Goal: Information Seeking & Learning: Learn about a topic

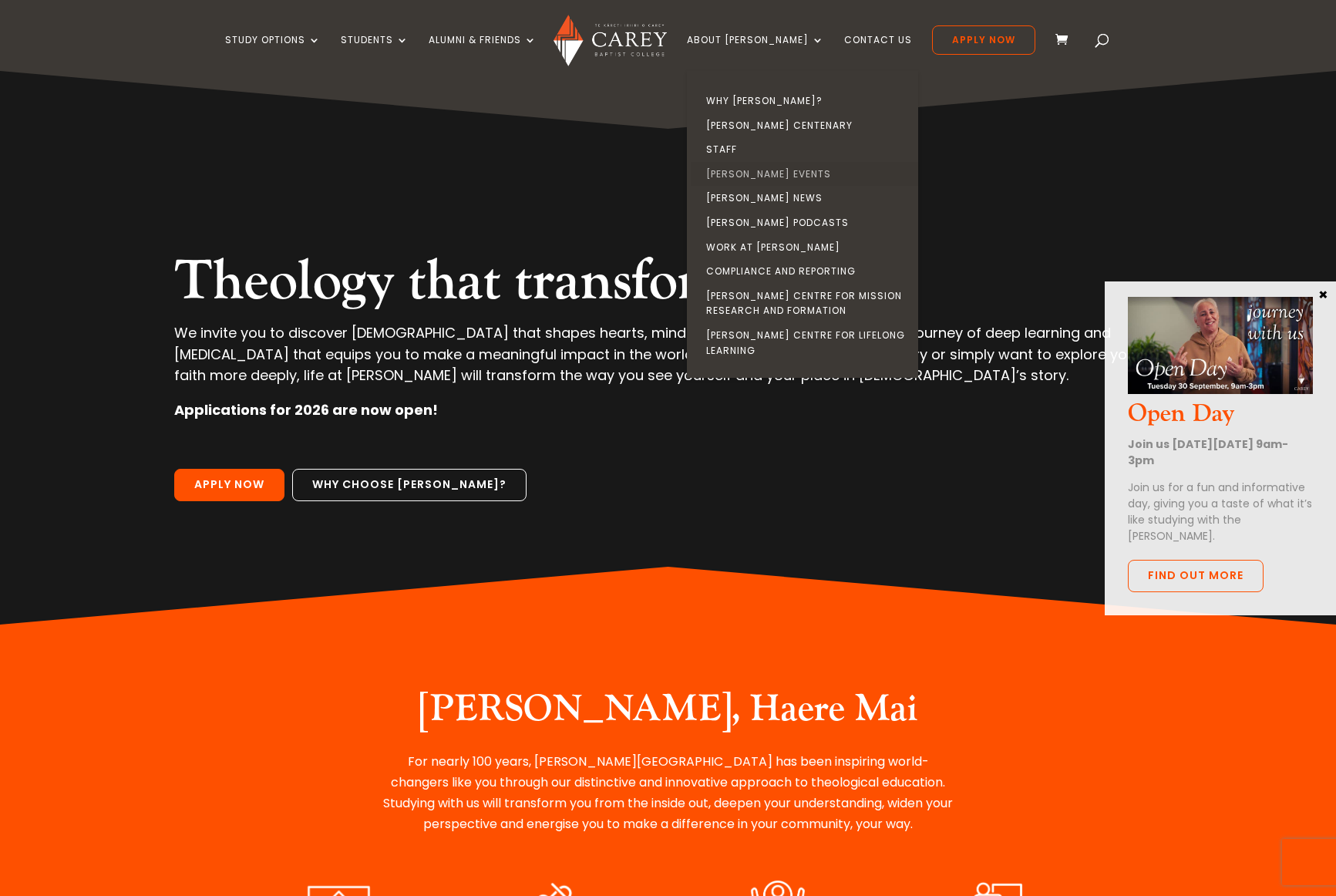
click at [759, 172] on link "[PERSON_NAME] Events" at bounding box center [806, 174] width 231 height 24
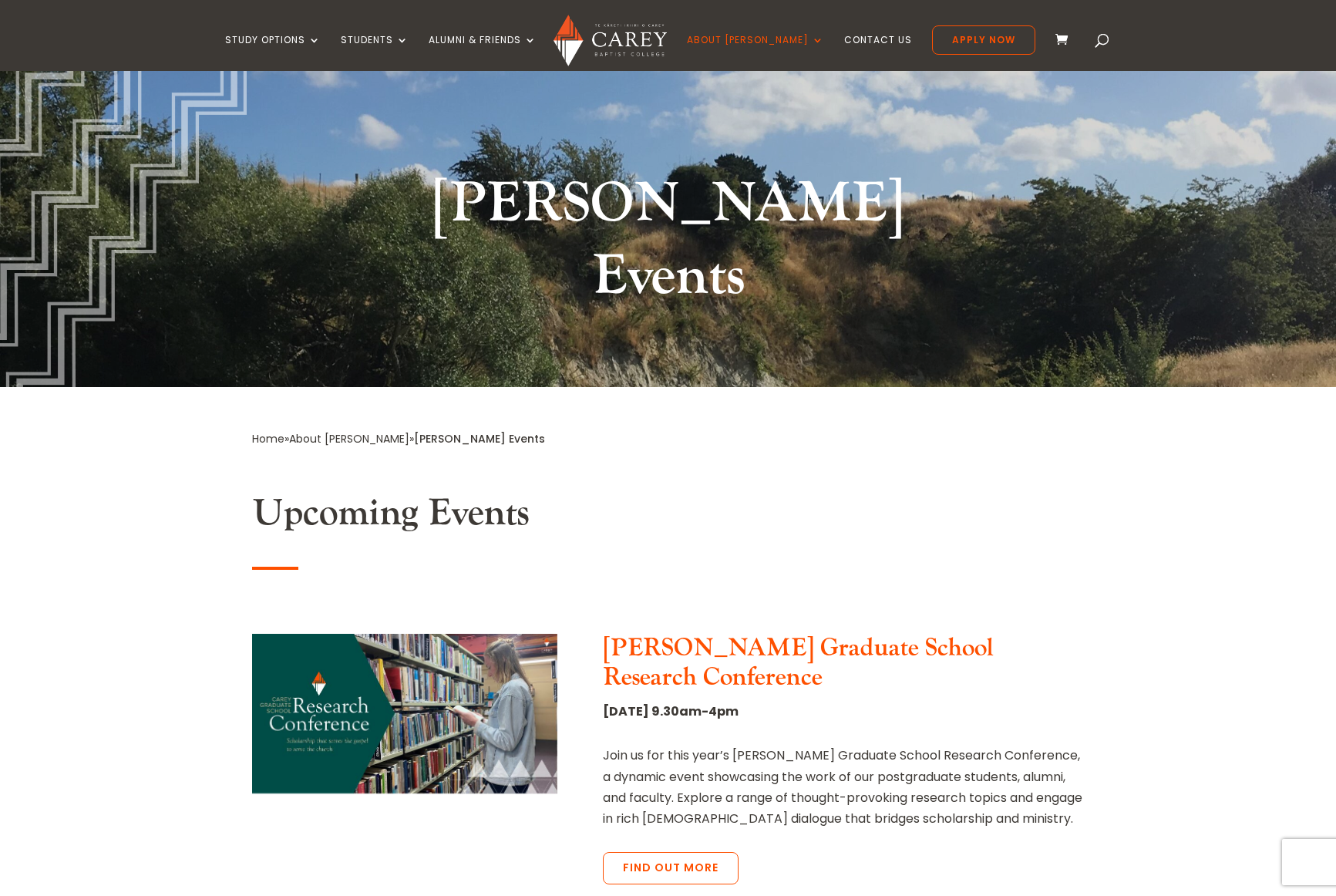
scroll to position [109, 0]
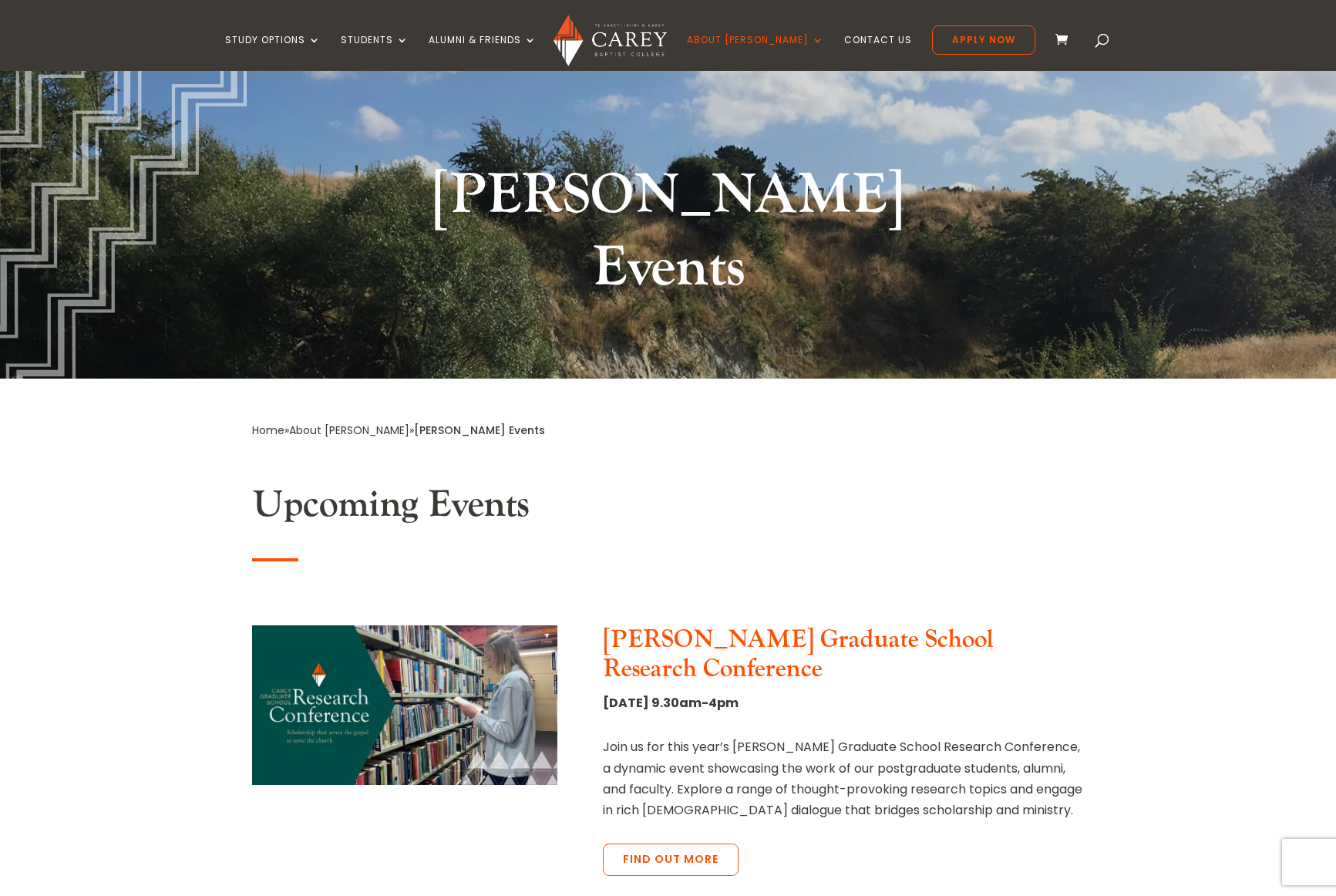
click at [656, 625] on h3 "[PERSON_NAME] Graduate School Research Conference" at bounding box center [843, 659] width 481 height 67
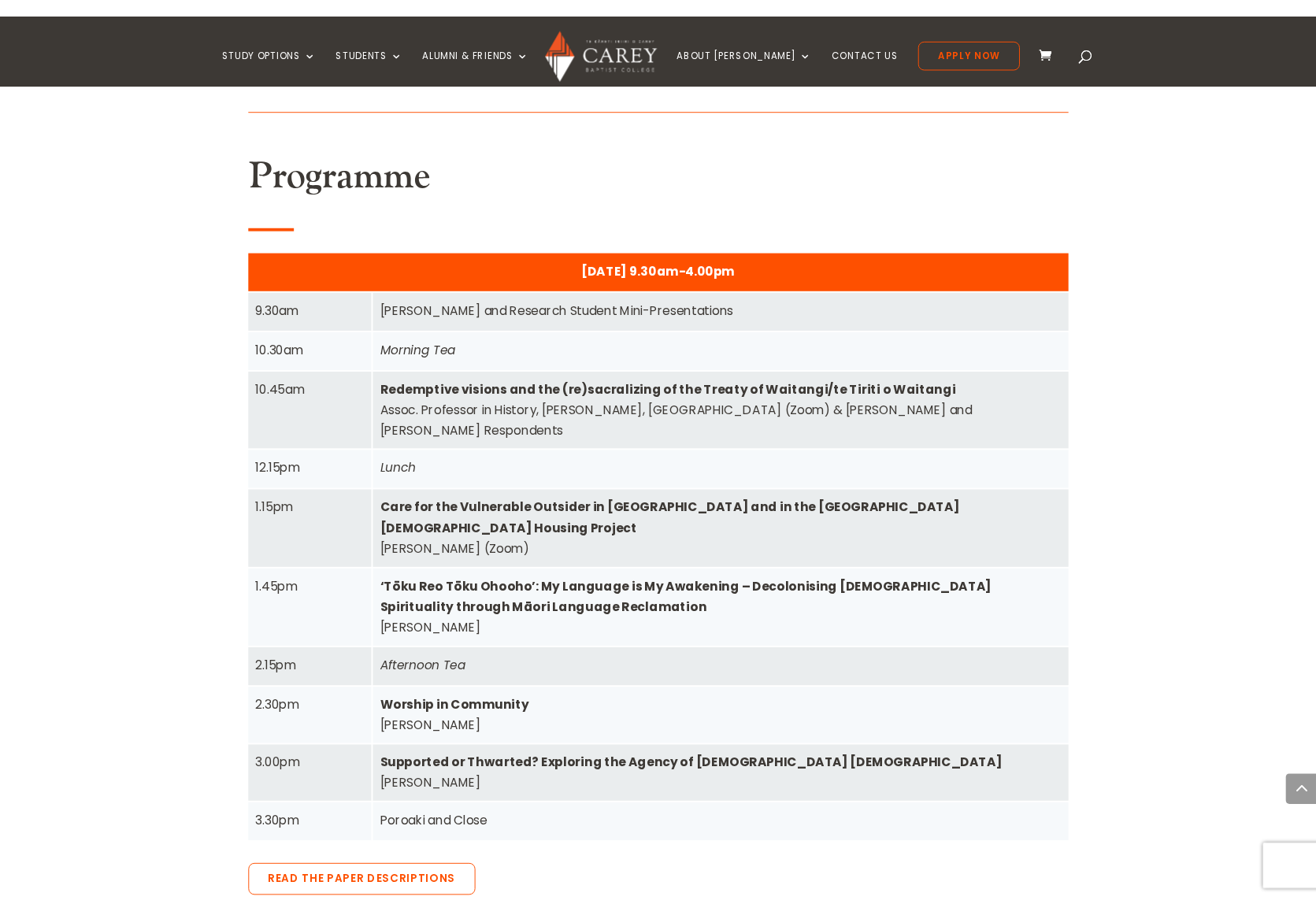
scroll to position [1070, 0]
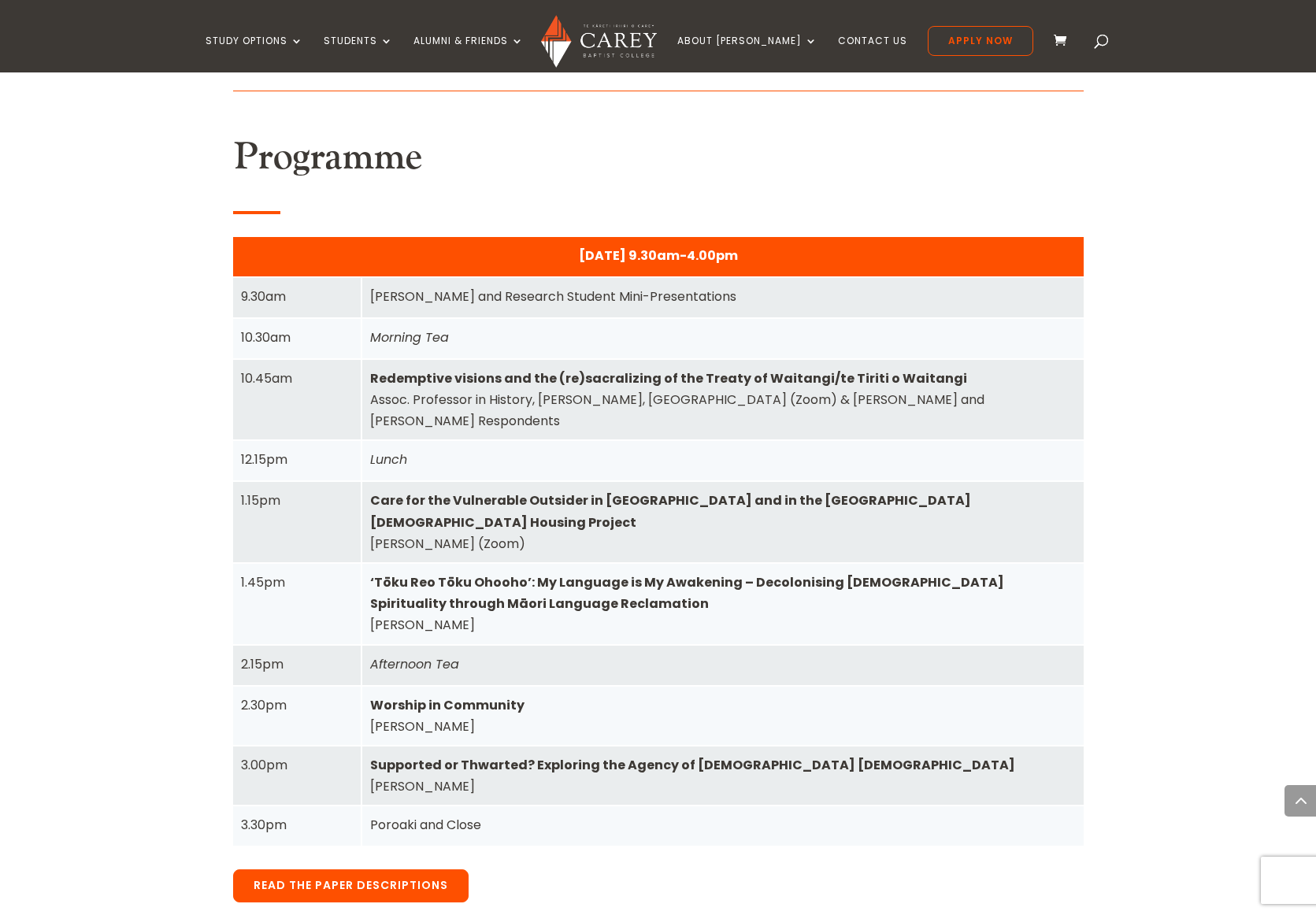
click at [376, 869] on link "Read the Paper Descriptions" at bounding box center [350, 885] width 235 height 33
